Goal: Transaction & Acquisition: Purchase product/service

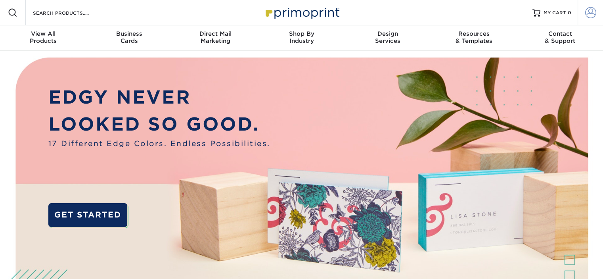
type input "joeweser@gmail.com"
click at [587, 13] on span at bounding box center [590, 12] width 11 height 11
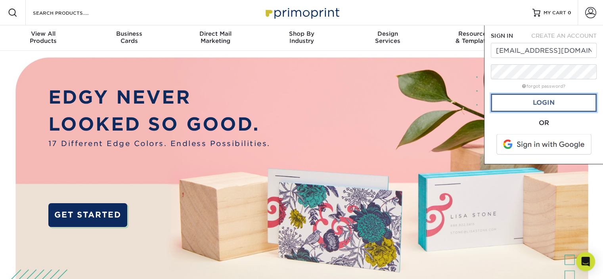
click at [543, 103] on link "Login" at bounding box center [544, 103] width 106 height 18
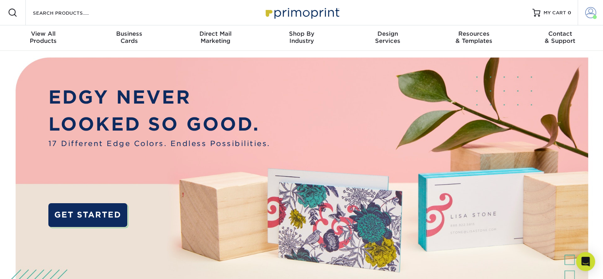
click at [586, 12] on span at bounding box center [590, 12] width 11 height 11
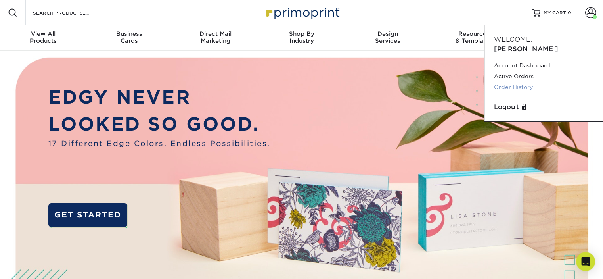
click at [501, 82] on link "Order History" at bounding box center [543, 87] width 99 height 11
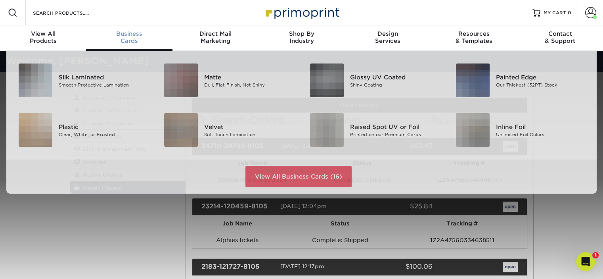
click at [117, 36] on span "Business" at bounding box center [129, 33] width 86 height 7
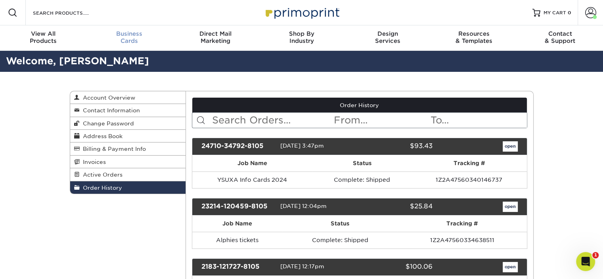
scroll to position [0, 0]
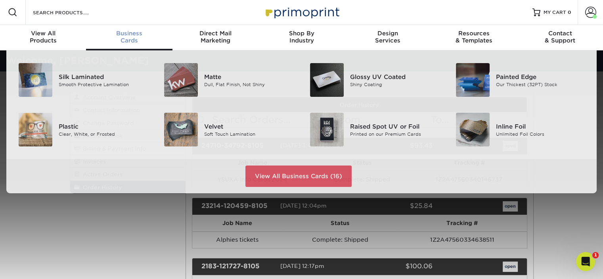
click at [132, 31] on span "Business" at bounding box center [129, 33] width 86 height 7
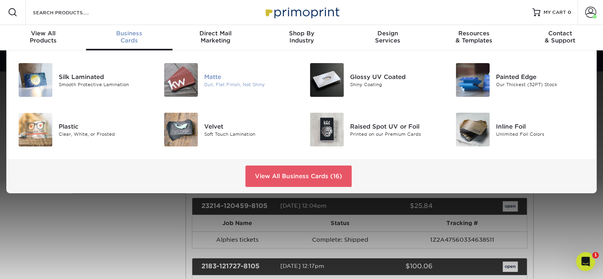
click at [217, 80] on div "Matte" at bounding box center [249, 76] width 91 height 9
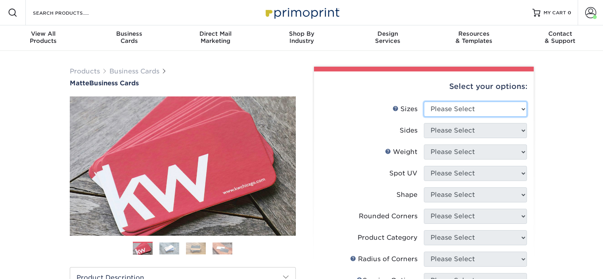
click at [504, 109] on select "Please Select 1.5" x 3.5" - Mini 1.75" x 3.5" - Mini 2" x 2" - Square 2" x 3" -…" at bounding box center [475, 108] width 103 height 15
select select "2.50x2.50"
click at [424, 101] on select "Please Select 1.5" x 3.5" - Mini 1.75" x 3.5" - Mini 2" x 2" - Square 2" x 3" -…" at bounding box center [475, 108] width 103 height 15
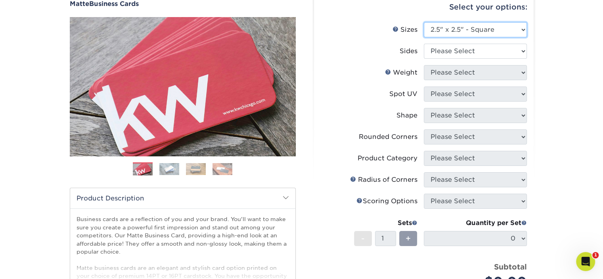
scroll to position [79, 0]
click at [450, 51] on select "Please Select Print Both Sides Print Front Only" at bounding box center [475, 51] width 103 height 15
select select "32d3c223-f82c-492b-b915-ba065a00862f"
click at [424, 44] on select "Please Select Print Both Sides Print Front Only" at bounding box center [475, 51] width 103 height 15
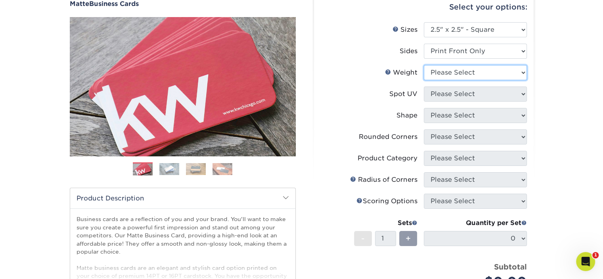
click at [454, 75] on select "Please Select 16PT 14PT" at bounding box center [475, 72] width 103 height 15
select select "14PT"
click at [424, 65] on select "Please Select 16PT 14PT" at bounding box center [475, 72] width 103 height 15
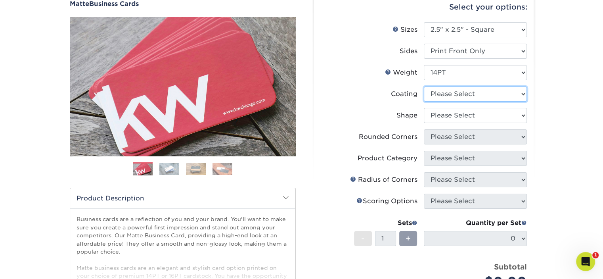
click at [460, 95] on select at bounding box center [475, 93] width 103 height 15
select select "121bb7b5-3b4d-429f-bd8d-bbf80e953313"
click at [424, 86] on select at bounding box center [475, 93] width 103 height 15
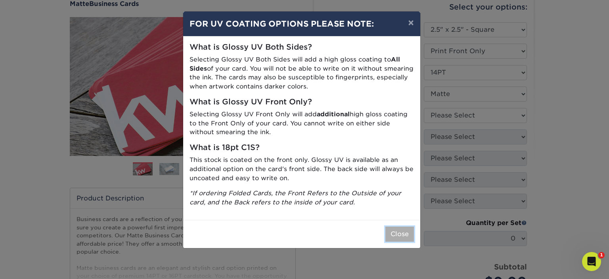
click at [400, 229] on button "Close" at bounding box center [399, 233] width 29 height 15
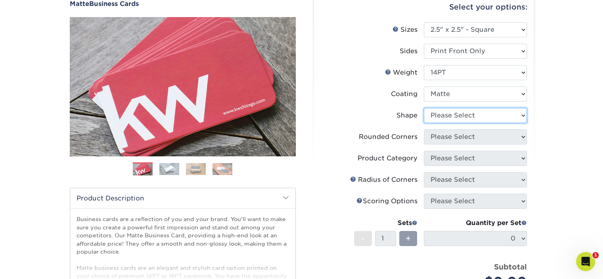
click at [475, 113] on select "Please Select Standard" at bounding box center [475, 115] width 103 height 15
select select "standard"
click at [424, 108] on select "Please Select Standard" at bounding box center [475, 115] width 103 height 15
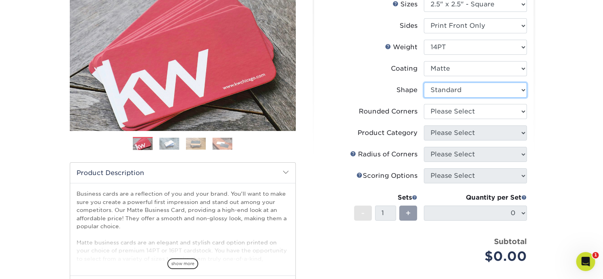
scroll to position [119, 0]
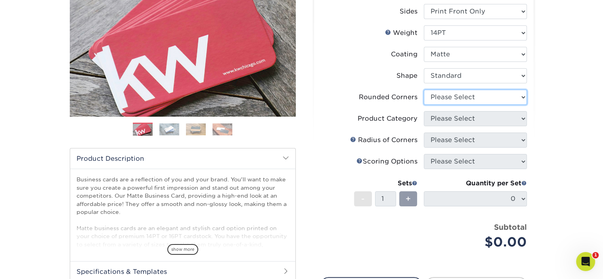
click at [470, 99] on select "Please Select Yes - Round 2 Corners Yes - Round 4 Corners No" at bounding box center [475, 97] width 103 height 15
select select "0"
click at [424, 90] on select "Please Select Yes - Round 2 Corners Yes - Round 4 Corners No" at bounding box center [475, 97] width 103 height 15
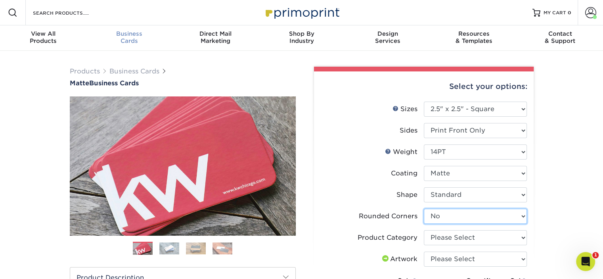
scroll to position [0, 0]
